Goal: Find contact information: Find contact information

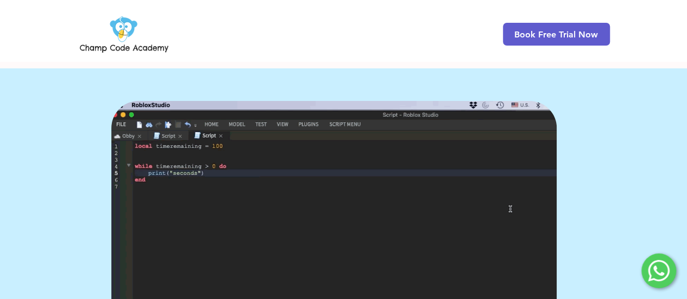
click at [123, 49] on img at bounding box center [124, 34] width 93 height 42
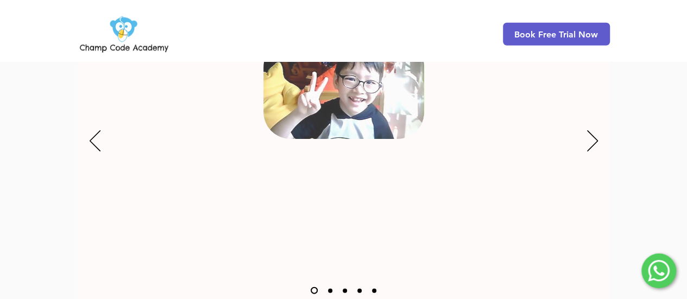
scroll to position [1458, 0]
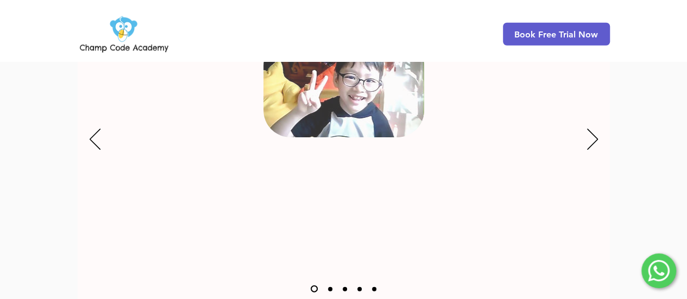
click at [329, 287] on link "Slide 2" at bounding box center [330, 289] width 4 height 4
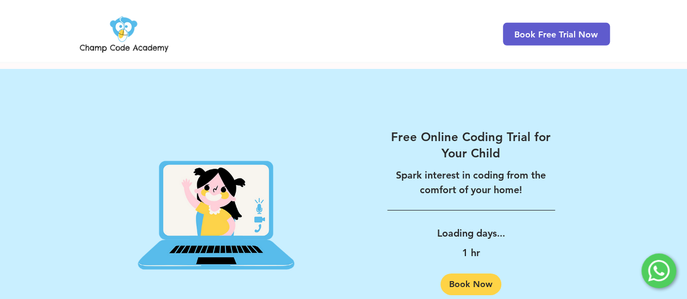
scroll to position [1839, 0]
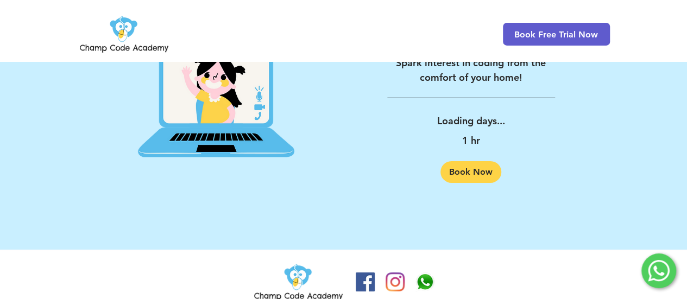
click at [427, 272] on img "Champ Code Academy WhatsApp" at bounding box center [424, 281] width 19 height 19
click at [394, 272] on img "Instagram" at bounding box center [394, 281] width 19 height 19
click at [426, 272] on img "Champ Code Academy WhatsApp" at bounding box center [424, 281] width 19 height 19
click at [669, 261] on div at bounding box center [658, 270] width 35 height 35
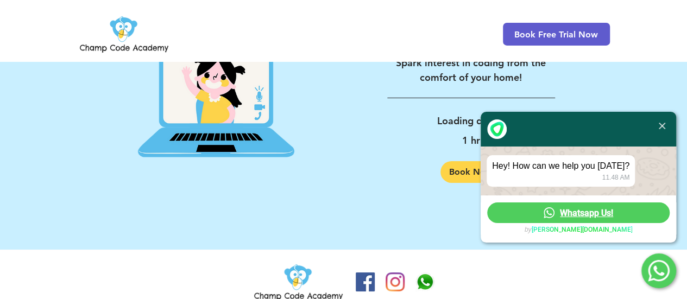
click at [594, 211] on span "Whatsapp Us!" at bounding box center [586, 213] width 53 height 10
click at [662, 123] on img at bounding box center [661, 126] width 7 height 7
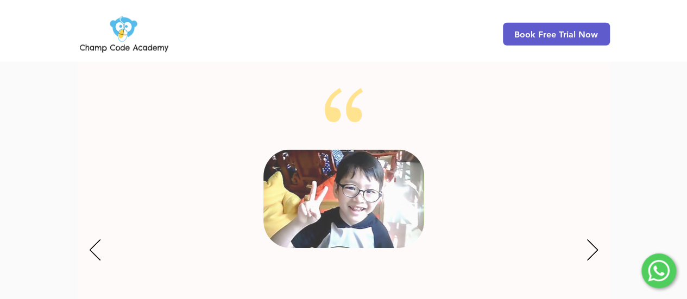
scroll to position [1337, 0]
